Goal: Task Accomplishment & Management: Use online tool/utility

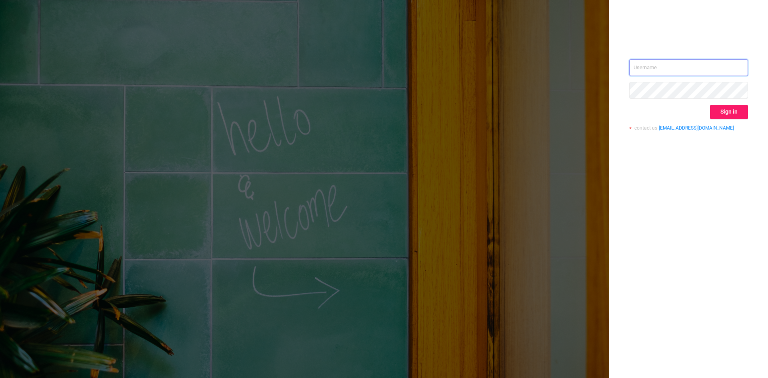
type input "[EMAIL_ADDRESS][DOMAIN_NAME]"
click at [735, 116] on button "Sign in" at bounding box center [729, 112] width 38 height 14
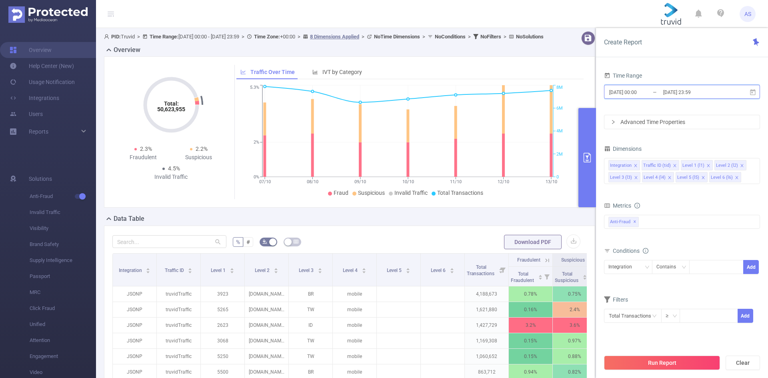
click at [732, 92] on span "[DATE] 00:00 _ [DATE] 23:59" at bounding box center [682, 92] width 156 height 14
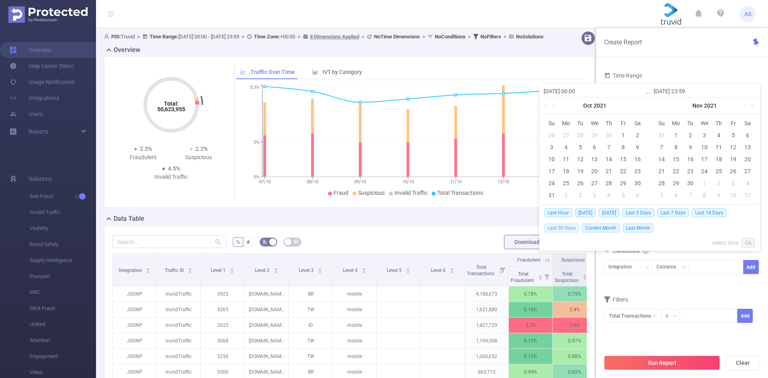
click at [566, 228] on span "Last 30 Days" at bounding box center [561, 228] width 34 height 9
type input "[DATE] 00:00"
type input "[DATE] 23:59"
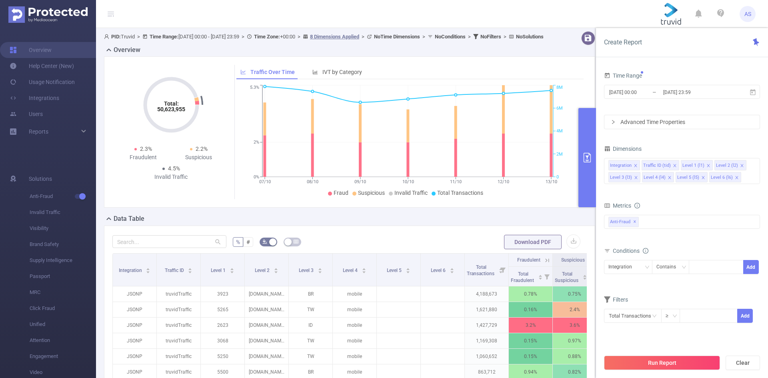
click at [742, 195] on form "Dimensions Integration Traffic ID (tid) Level 1 (l1) Level 2 (l2) Level 3 (l3) …" at bounding box center [682, 238] width 156 height 190
click at [733, 237] on div "Total Fraudulent Bot/Virus Hostile Tools Tunneled Traffic Non Malicious Bots Vi…" at bounding box center [682, 227] width 156 height 24
click at [635, 224] on span "✕" at bounding box center [634, 222] width 3 height 10
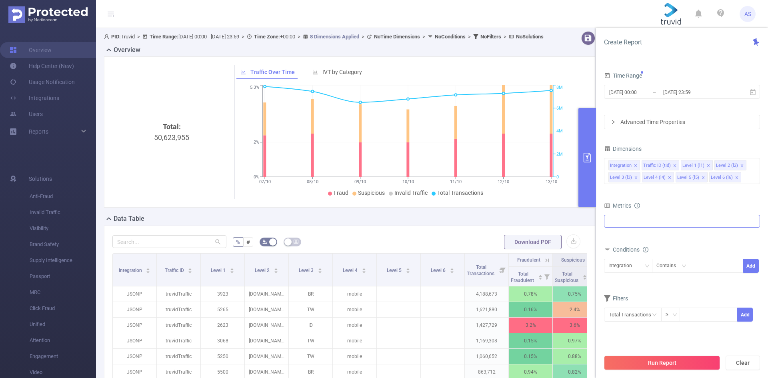
drag, startPoint x: 734, startPoint y: 240, endPoint x: 662, endPoint y: 217, distance: 75.8
click at [732, 240] on div "Metrics Total Fraudulent Bot/Virus Hostile Tools Tunneled Traffic Non Malicious…" at bounding box center [682, 222] width 156 height 44
click at [635, 167] on icon "icon: close" at bounding box center [636, 166] width 4 height 4
click at [642, 165] on icon "icon: close" at bounding box center [642, 166] width 4 height 4
click at [634, 166] on icon "icon: close" at bounding box center [636, 166] width 4 height 4
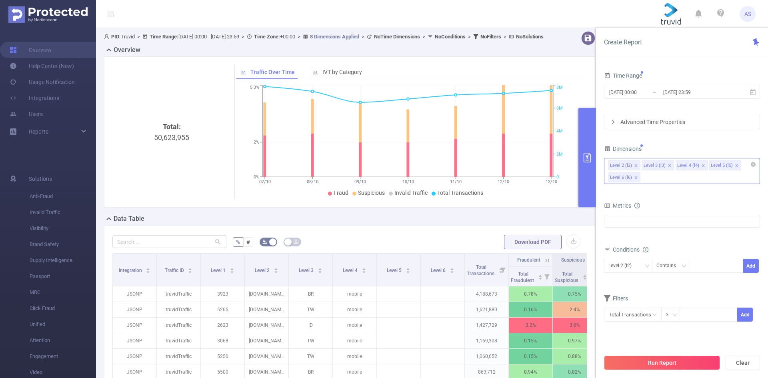
click at [668, 166] on icon "icon: close" at bounding box center [670, 166] width 4 height 4
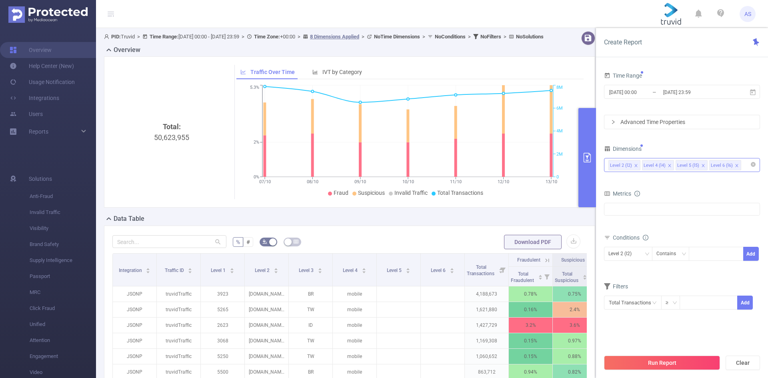
click at [701, 168] on icon "icon: close" at bounding box center [703, 166] width 4 height 5
click at [702, 165] on icon "icon: close" at bounding box center [703, 166] width 4 height 4
click at [673, 363] on button "Run Report" at bounding box center [662, 363] width 116 height 14
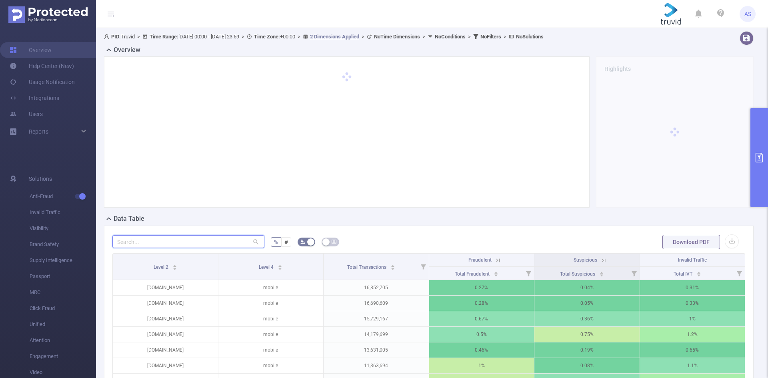
click at [137, 246] on input "text" at bounding box center [188, 241] width 152 height 13
paste input "[DOMAIN_NAME]"
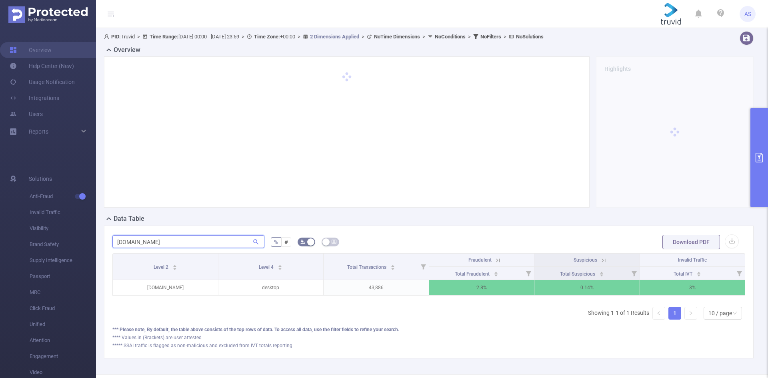
type input "[DOMAIN_NAME]"
click at [639, 144] on div at bounding box center [675, 131] width 158 height 151
click at [557, 233] on div "[DOMAIN_NAME] % # Download PDF Level 2 Level 4 Total Transactions Fraudulent Su…" at bounding box center [429, 292] width 650 height 133
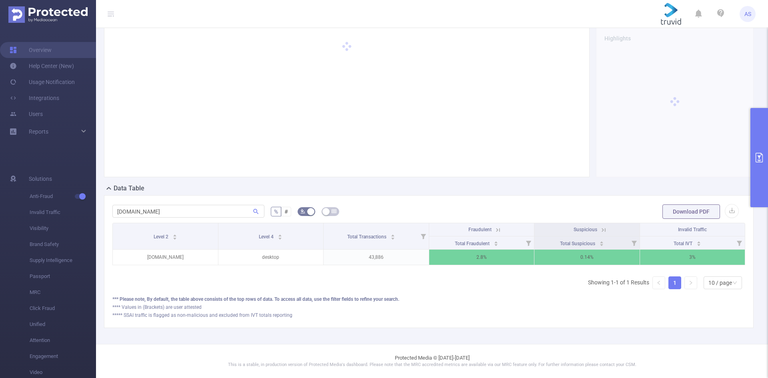
click at [511, 298] on div "*** Please note, By default, the table above consists of the top rows of data. …" at bounding box center [428, 299] width 633 height 7
click at [548, 292] on div "Level 2 Level 4 Total Transactions Fraudulent Suspicious Invalid Traffic Total …" at bounding box center [428, 259] width 633 height 73
click at [530, 288] on div "Level 2 Level 4 Total Transactions Fraudulent Suspicious Invalid Traffic Total …" at bounding box center [428, 259] width 633 height 73
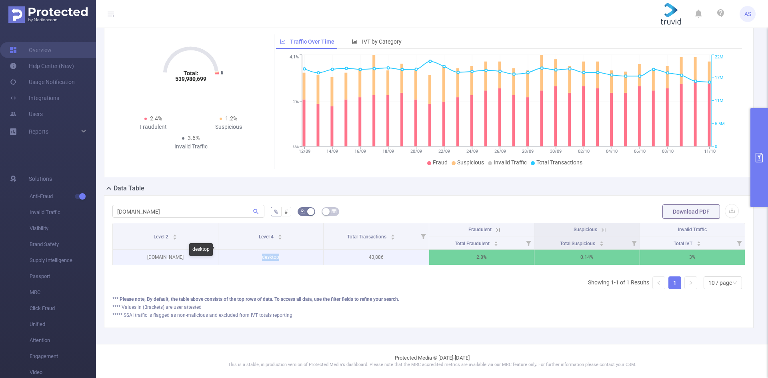
drag, startPoint x: 298, startPoint y: 253, endPoint x: 250, endPoint y: 250, distance: 48.5
click at [250, 250] on p "desktop" at bounding box center [270, 257] width 105 height 15
click at [306, 251] on p "desktop" at bounding box center [270, 257] width 105 height 15
drag, startPoint x: 306, startPoint y: 251, endPoint x: 244, endPoint y: 250, distance: 62.4
click at [244, 250] on p "desktop" at bounding box center [270, 257] width 105 height 15
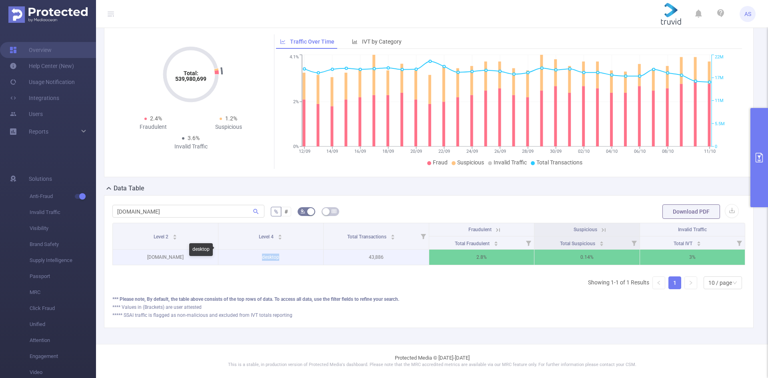
click at [244, 250] on p "desktop" at bounding box center [270, 257] width 105 height 15
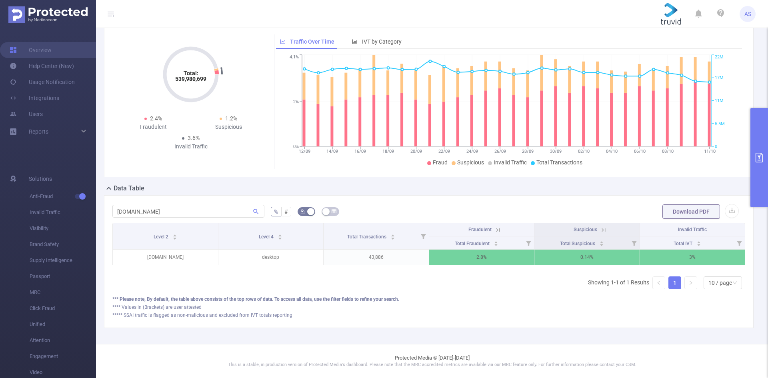
click at [519, 293] on div "Level 2 Level 4 Total Transactions Fraudulent Suspicious Invalid Traffic Total …" at bounding box center [428, 259] width 633 height 73
click at [496, 226] on icon at bounding box center [497, 229] width 7 height 7
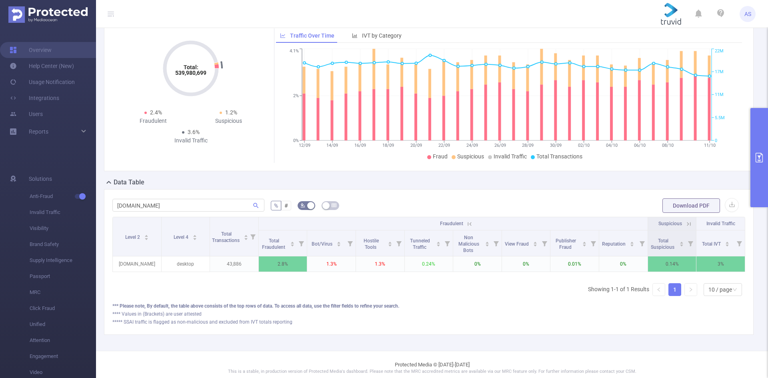
click at [509, 302] on div "Level 2 Level 4 Total Transactions Fraudulent Suspicious Invalid Traffic Total …" at bounding box center [428, 260] width 633 height 86
click at [500, 318] on div "**** Values in (Brackets) are user attested" at bounding box center [428, 313] width 633 height 7
click at [514, 294] on div "Level 2 Level 4 Total Transactions Fraudulent Suspicious Invalid Traffic Total …" at bounding box center [428, 260] width 633 height 86
click at [514, 302] on div "Level 2 Level 4 Total Transactions Fraudulent Suspicious Invalid Traffic Total …" at bounding box center [428, 260] width 633 height 86
